Goal: Transaction & Acquisition: Purchase product/service

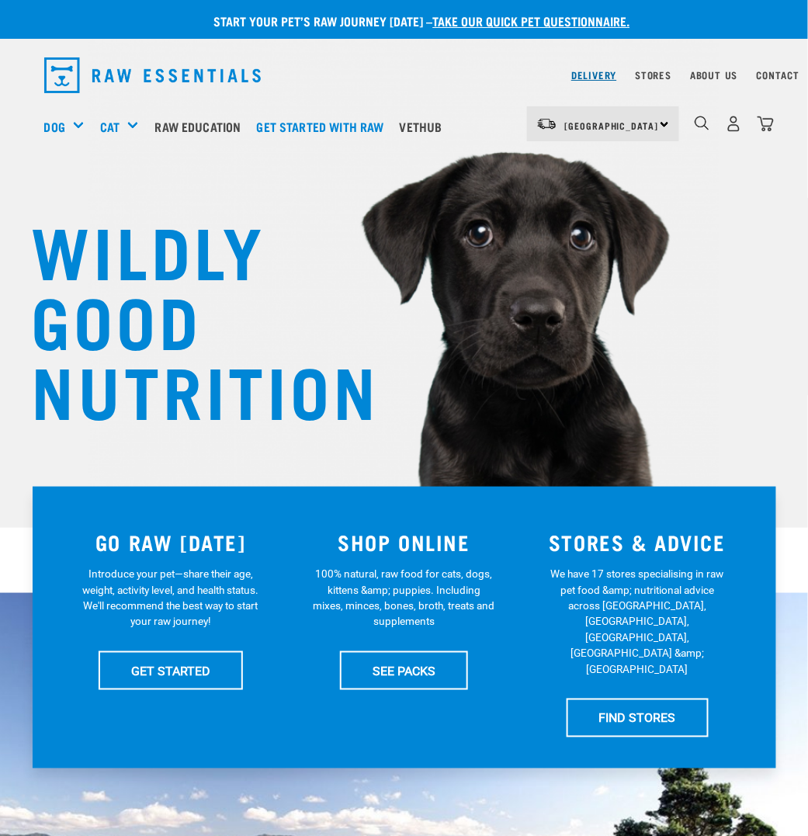
click at [589, 72] on link "Delivery" at bounding box center [594, 74] width 45 height 5
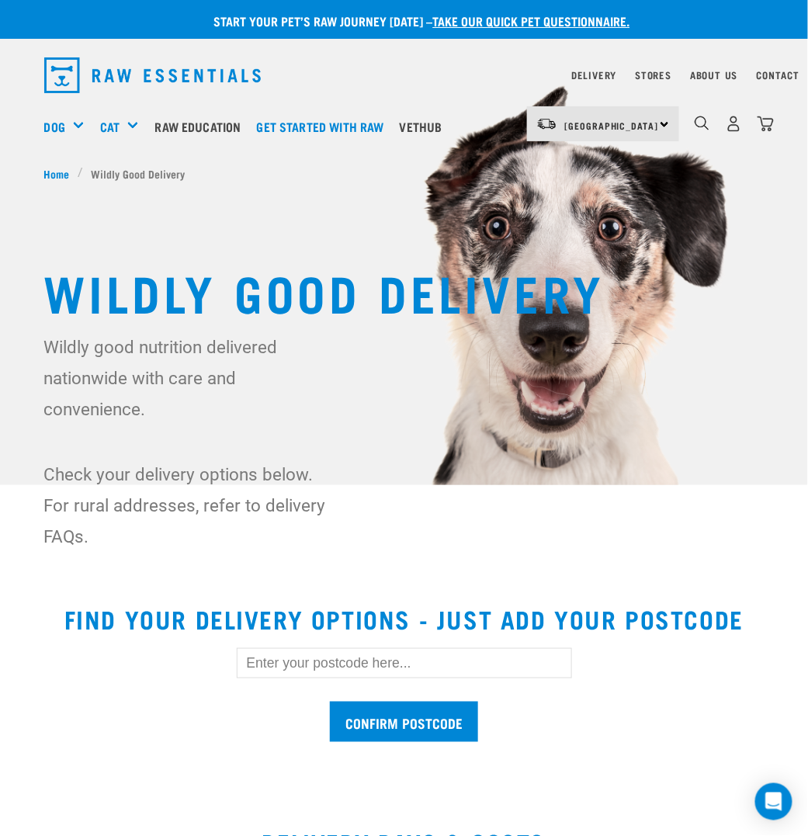
click at [351, 658] on input "text" at bounding box center [405, 663] width 336 height 30
type input "6012"
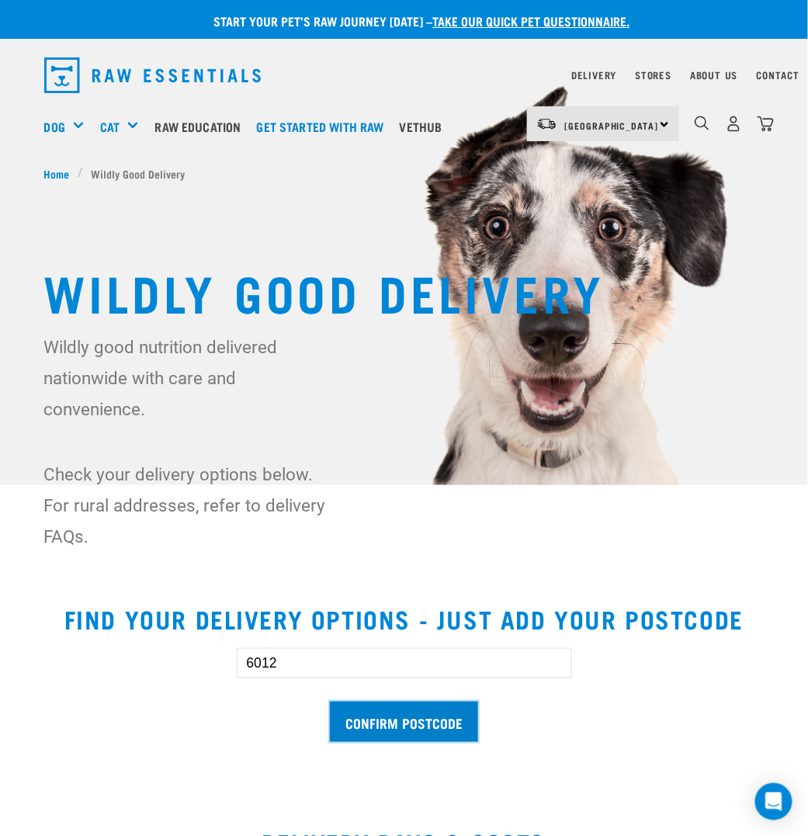
click at [415, 728] on input "Confirm postcode" at bounding box center [404, 722] width 148 height 41
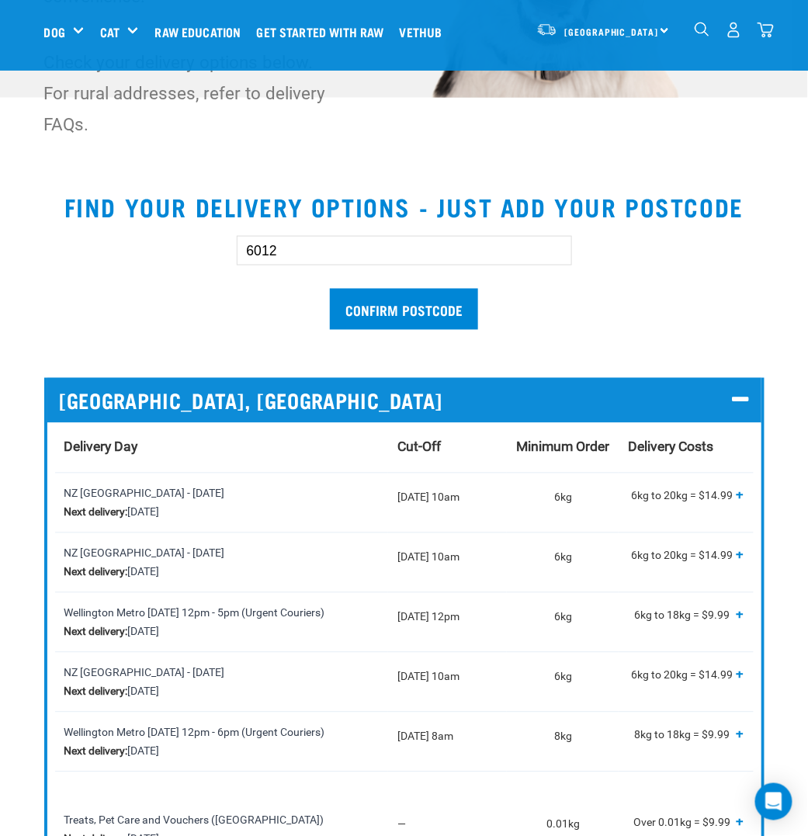
scroll to position [466, 0]
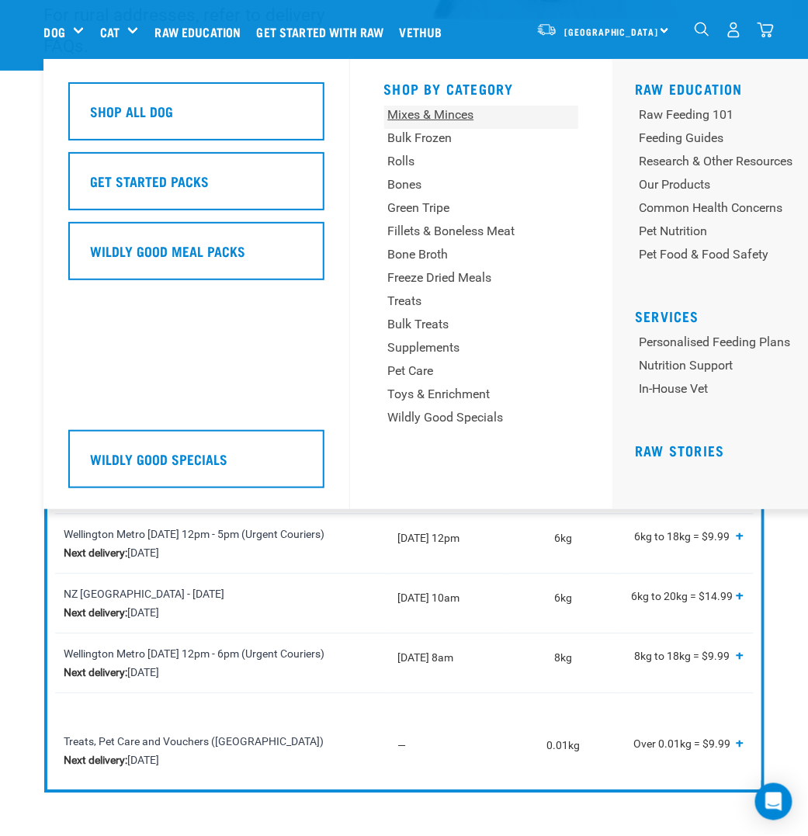
click at [420, 120] on div "Mixes & Minces" at bounding box center [464, 115] width 153 height 19
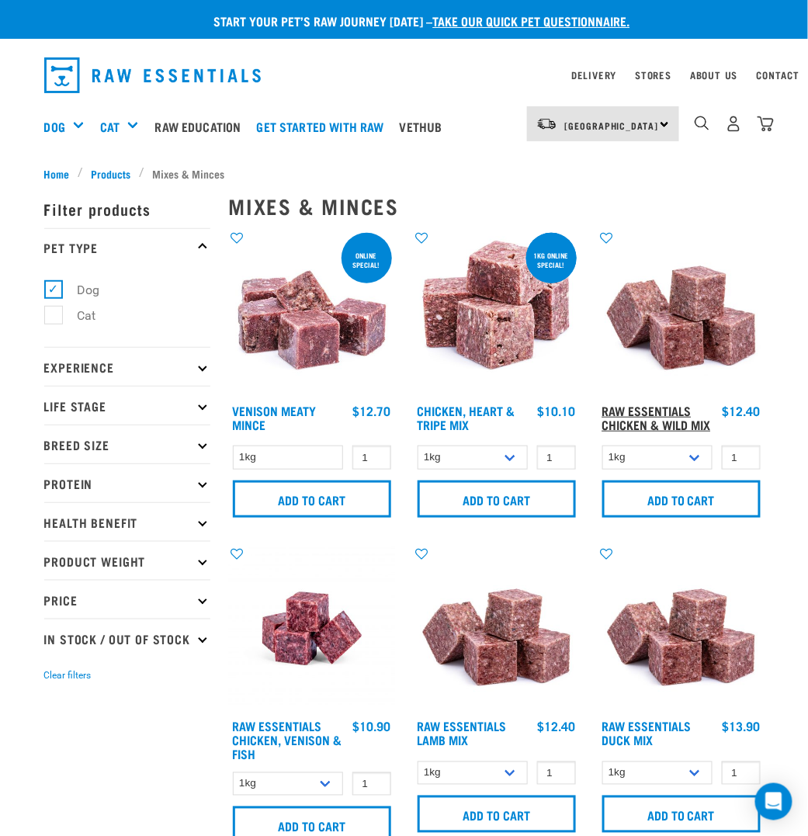
click at [625, 409] on link "Raw Essentials Chicken & Wild Mix" at bounding box center [657, 417] width 109 height 21
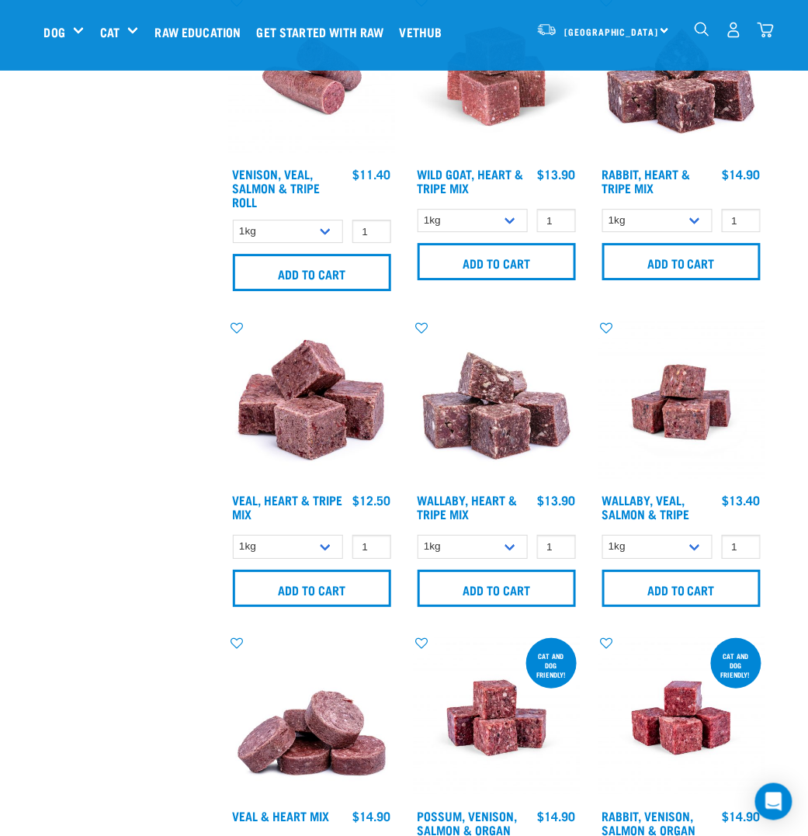
scroll to position [2407, 0]
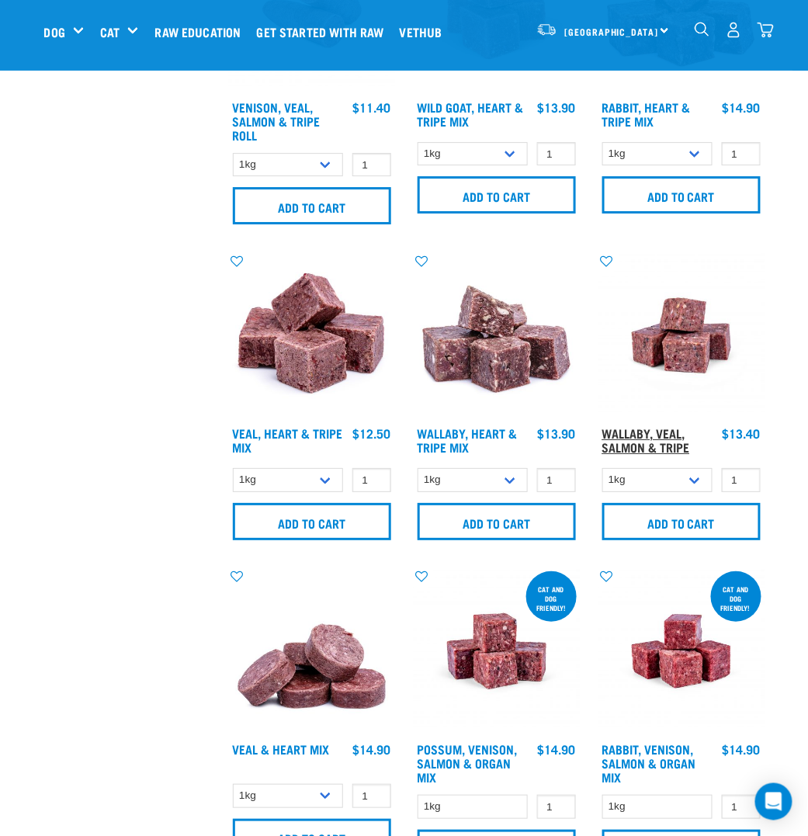
click at [653, 429] on link "Wallaby, Veal, Salmon & Tripe" at bounding box center [647, 439] width 88 height 21
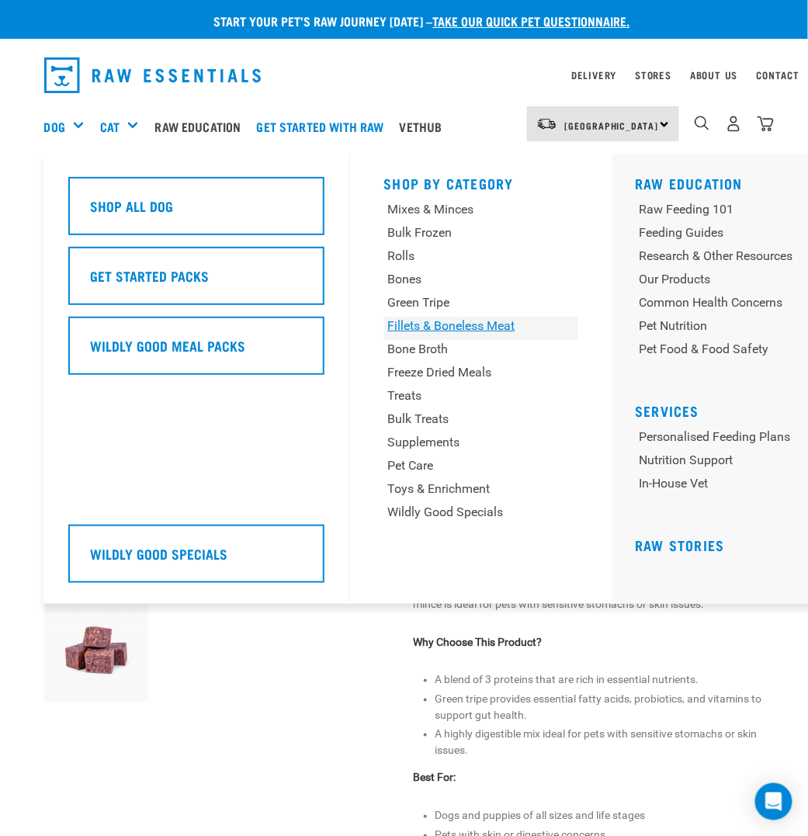
click at [441, 325] on div "Fillets & Boneless Meat" at bounding box center [464, 326] width 153 height 19
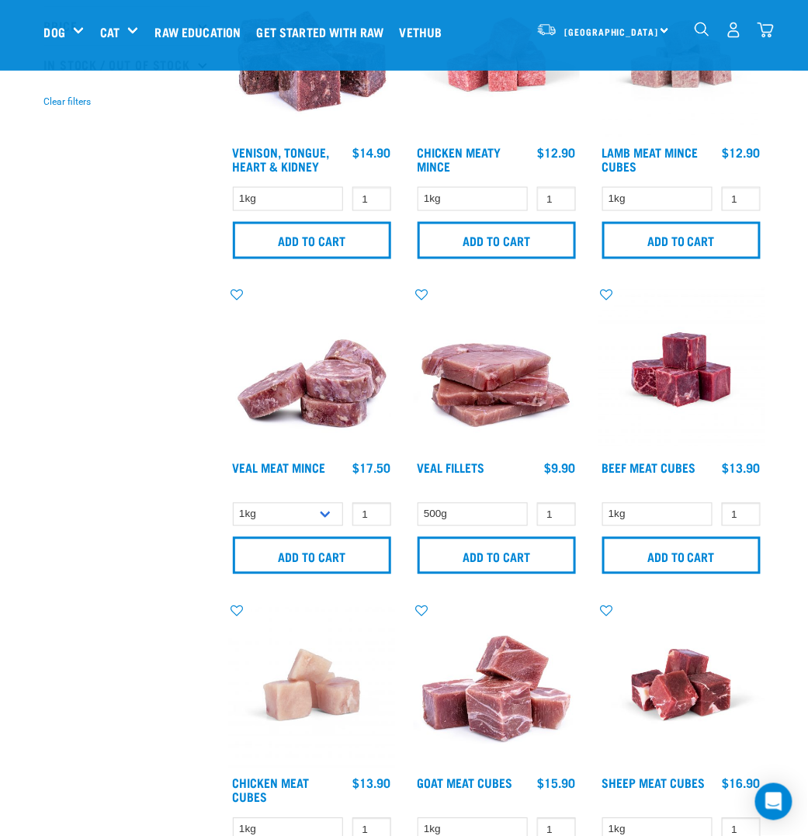
scroll to position [543, 0]
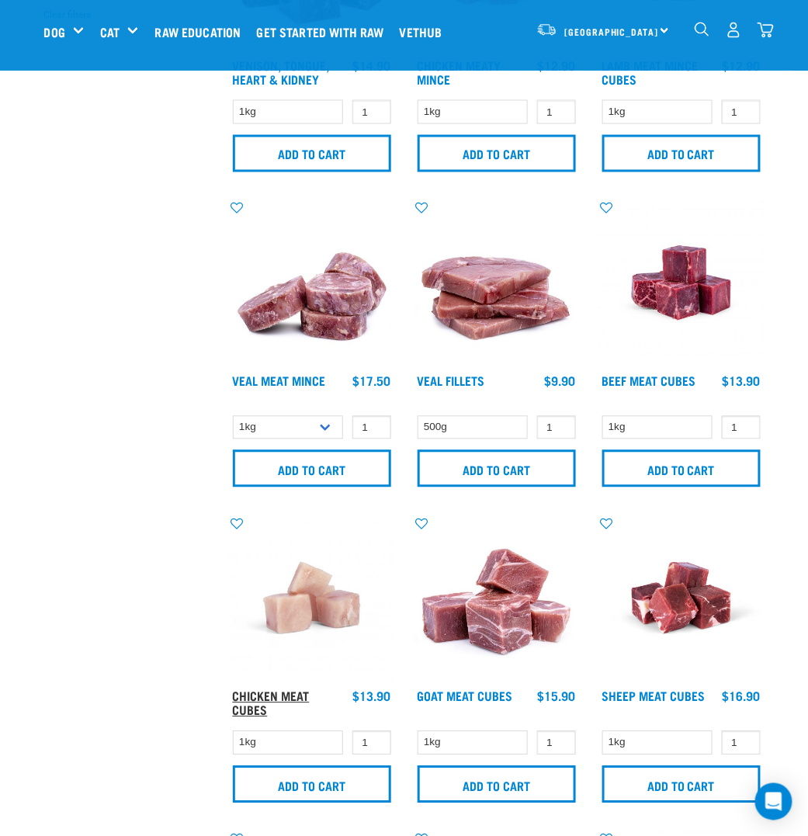
click at [280, 694] on link "Chicken Meat Cubes" at bounding box center [271, 703] width 77 height 21
